Goal: Information Seeking & Learning: Learn about a topic

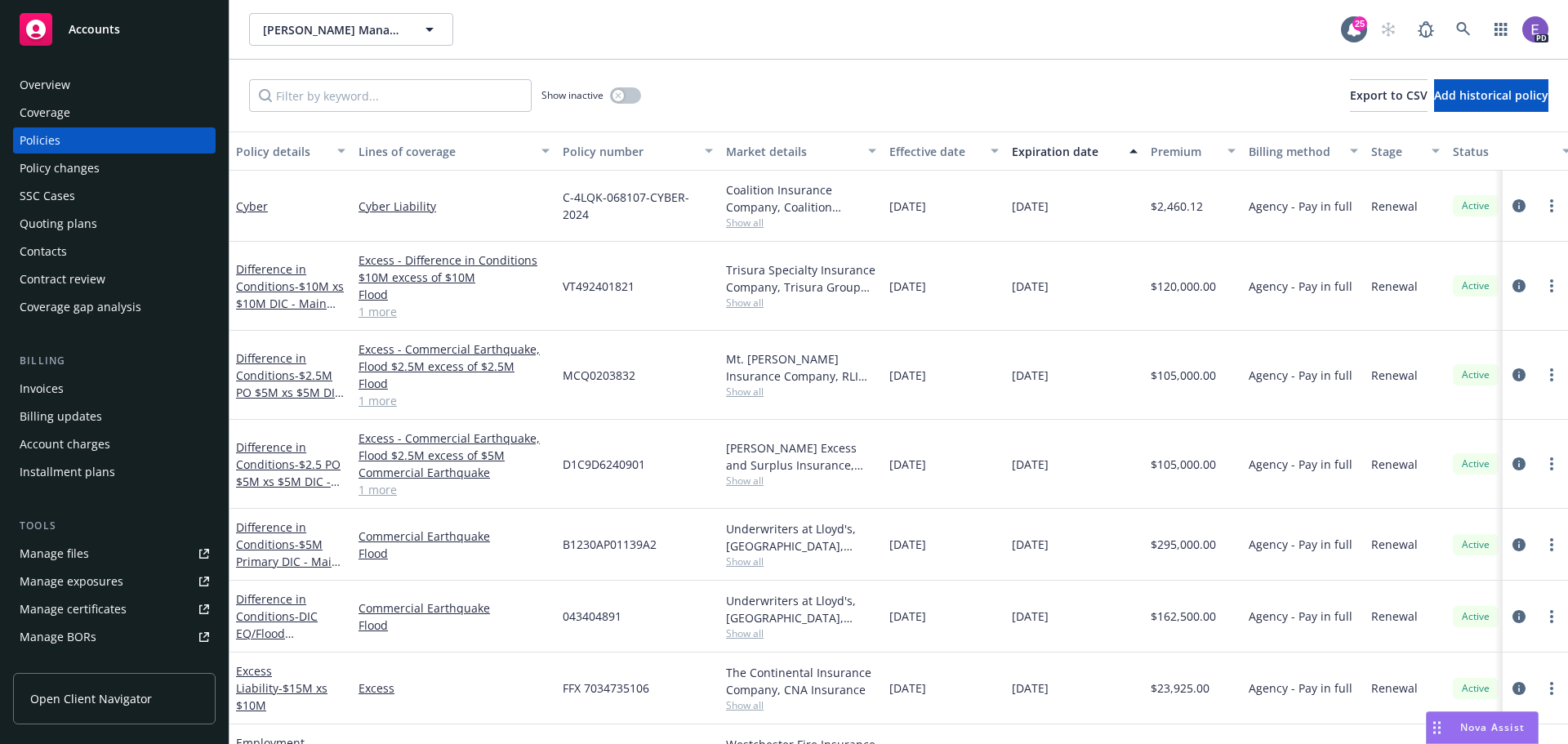
scroll to position [289, 0]
